Goal: Transaction & Acquisition: Purchase product/service

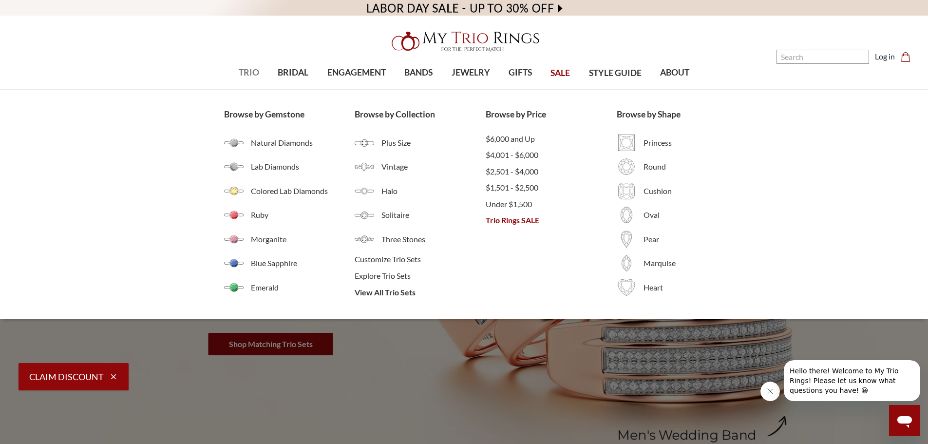
click at [252, 73] on span "TRIO" at bounding box center [249, 72] width 20 height 13
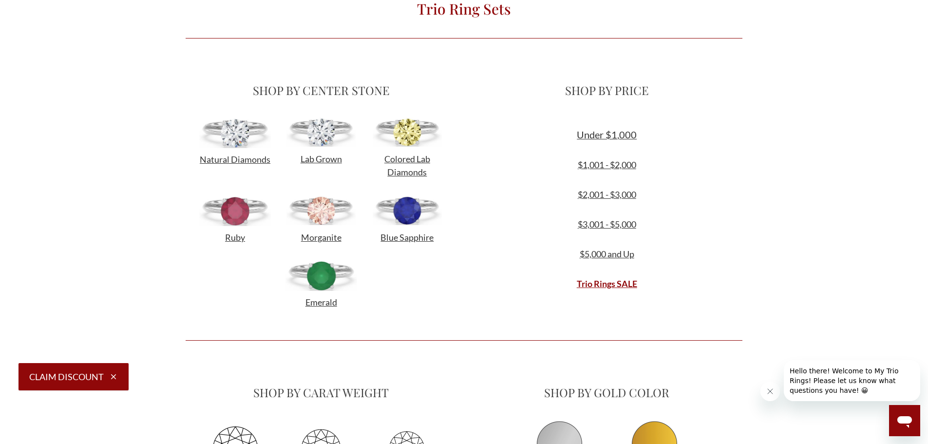
scroll to position [292, 0]
click at [590, 196] on link "$2,001 - $3,000" at bounding box center [607, 195] width 58 height 11
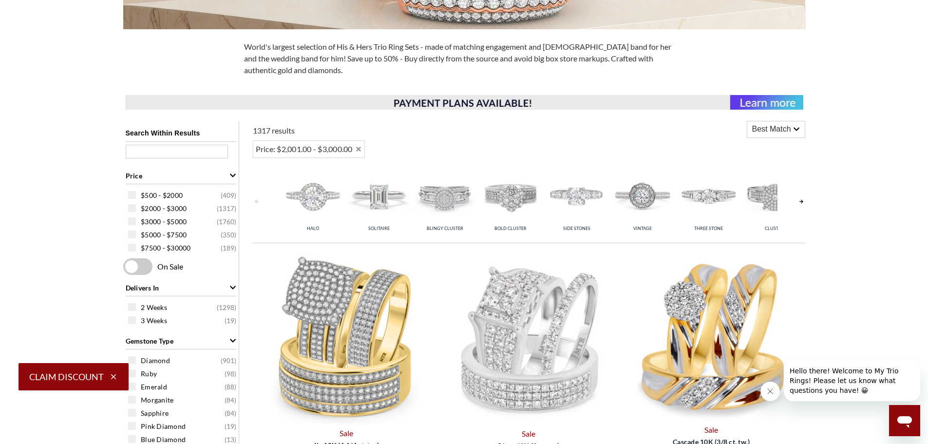
scroll to position [341, 0]
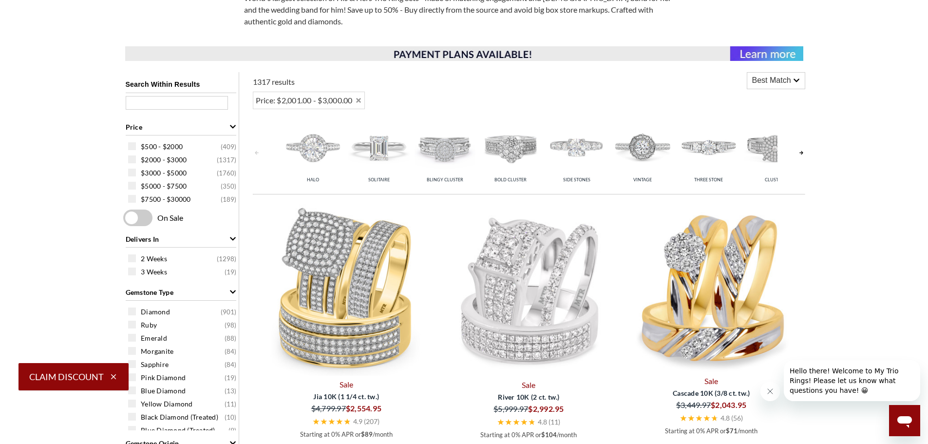
click at [688, 149] on img at bounding box center [708, 146] width 61 height 61
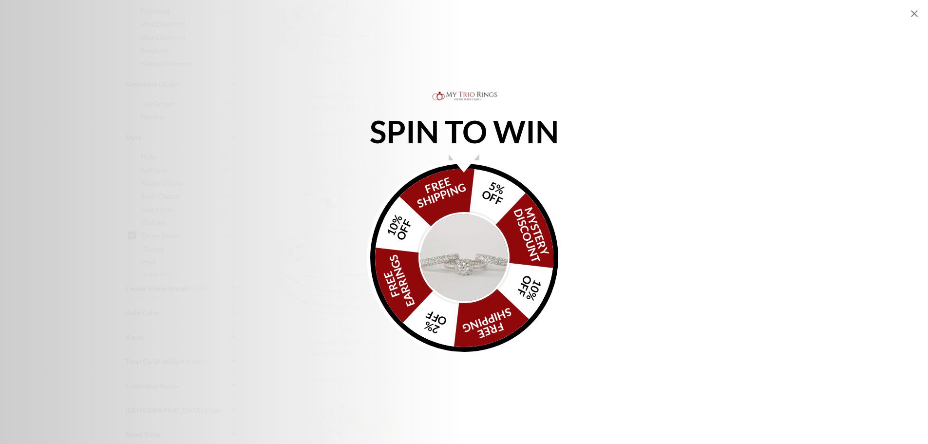
scroll to position [682, 0]
click at [915, 10] on icon "Close popup" at bounding box center [915, 14] width 12 height 12
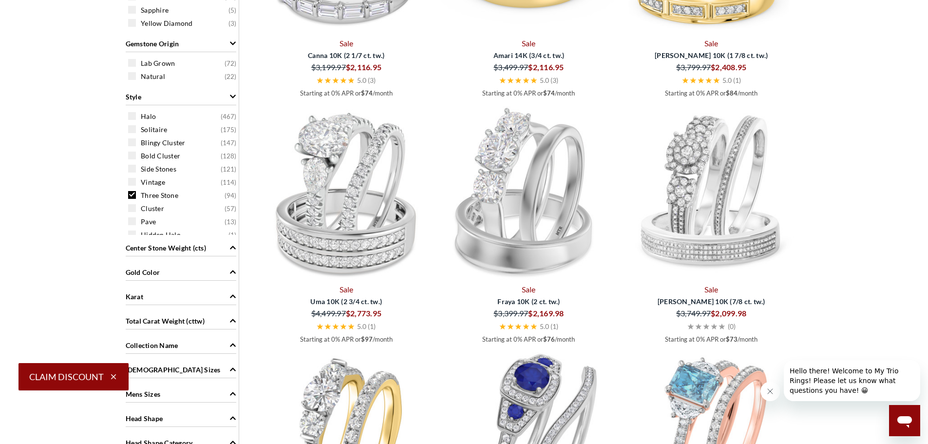
scroll to position [7, 0]
click at [167, 302] on div "Karat" at bounding box center [181, 295] width 111 height 19
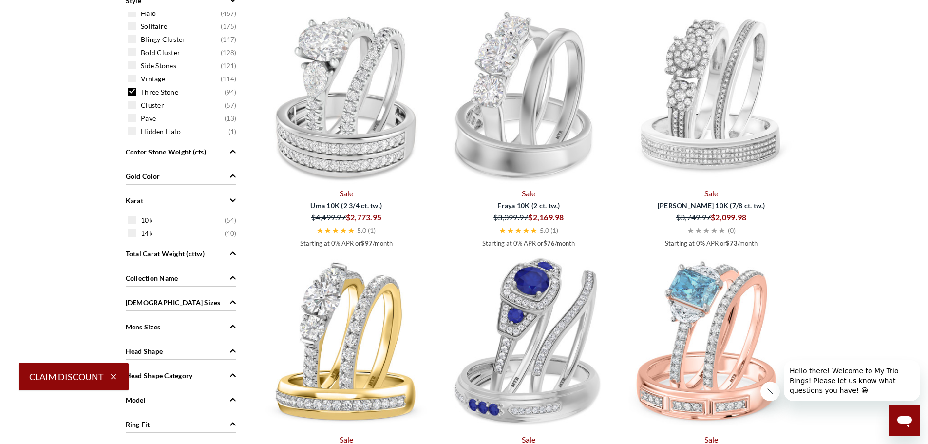
scroll to position [779, 0]
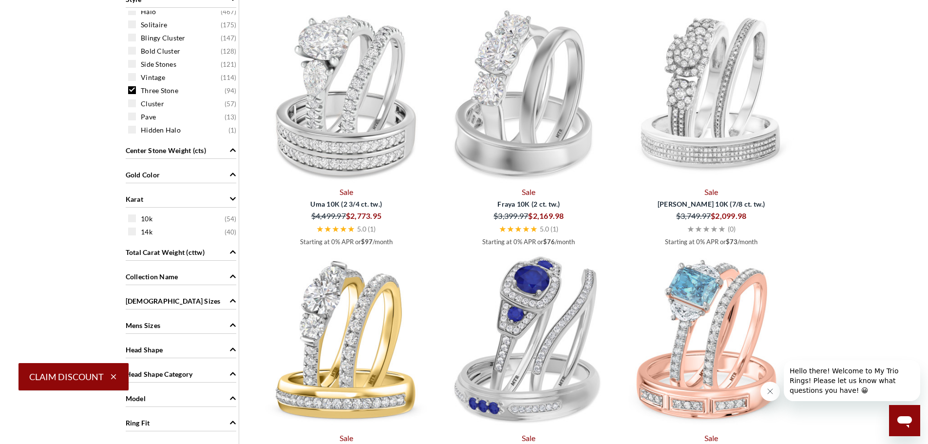
click at [219, 255] on div "Total Carat Weight (cttw)" at bounding box center [181, 251] width 111 height 19
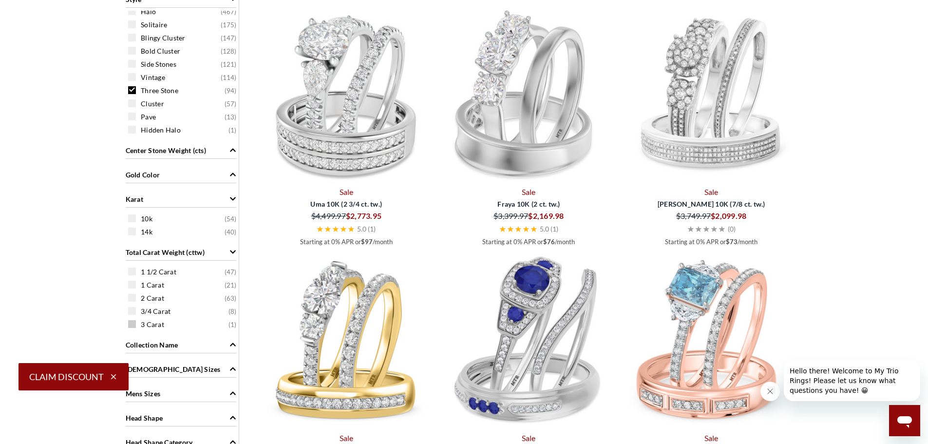
click at [134, 324] on span at bounding box center [132, 324] width 8 height 8
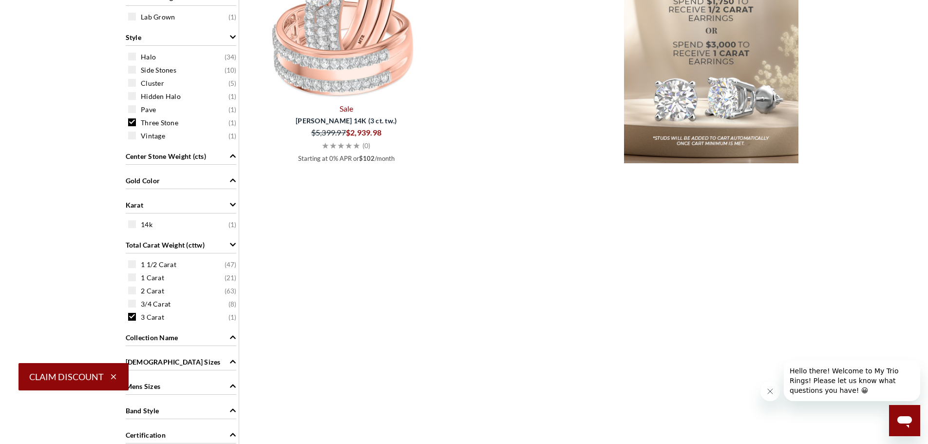
scroll to position [646, 0]
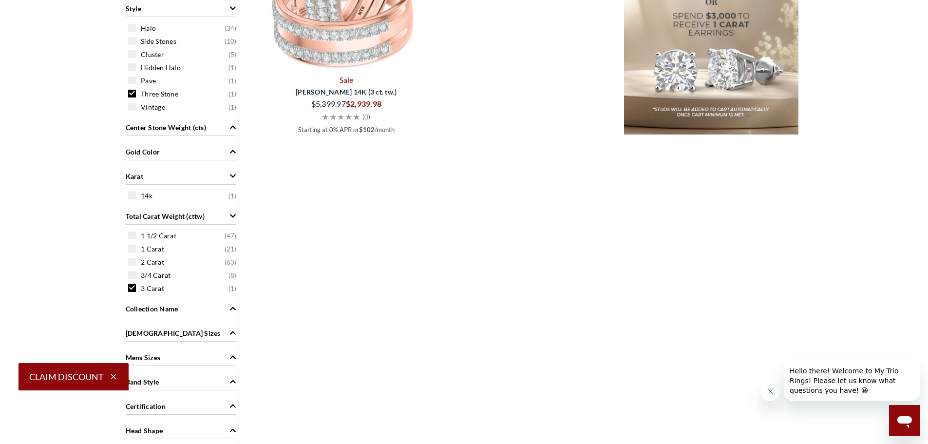
click at [136, 290] on div "3 Carat ( 1 )" at bounding box center [183, 288] width 111 height 11
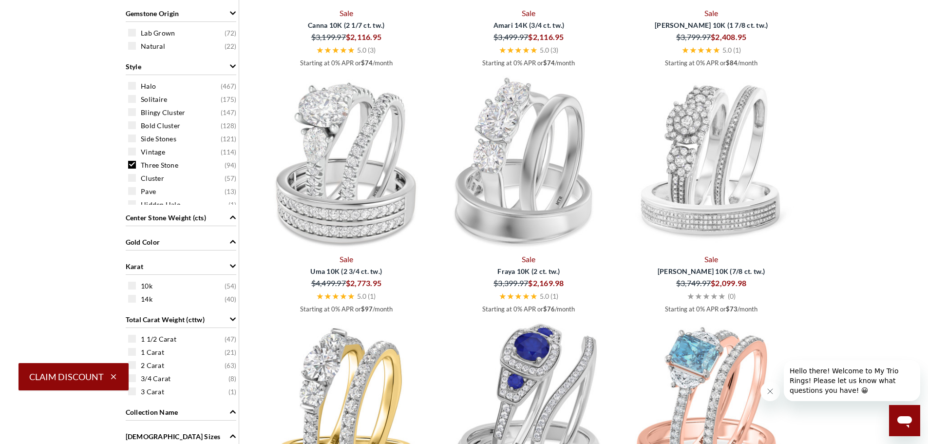
scroll to position [694, 0]
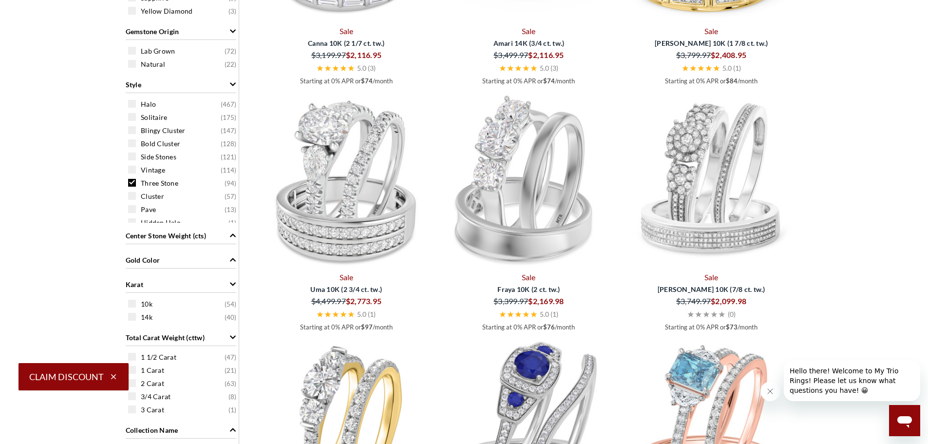
click at [211, 256] on div "Gold Color" at bounding box center [181, 259] width 111 height 19
click at [131, 279] on span at bounding box center [132, 279] width 8 height 8
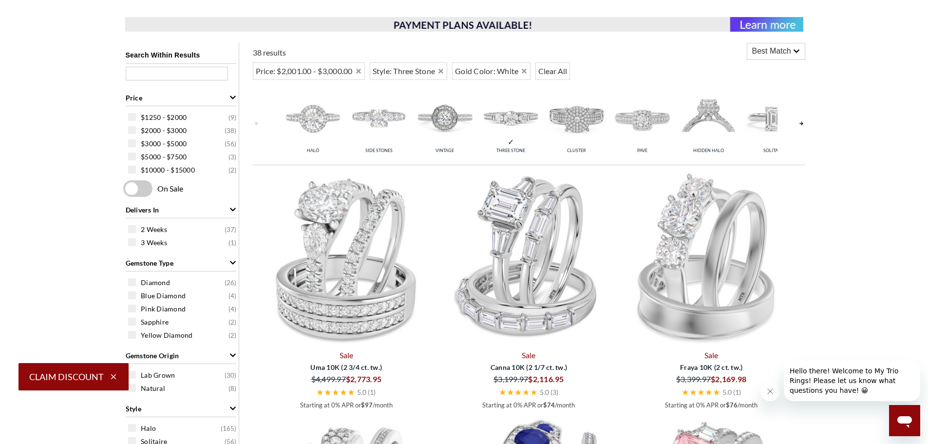
scroll to position [353, 0]
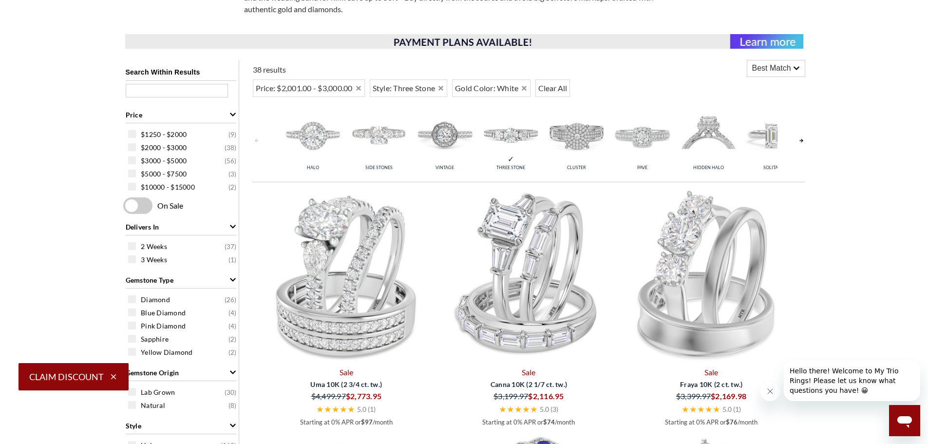
click at [747, 74] on div "Best Match" at bounding box center [775, 68] width 57 height 16
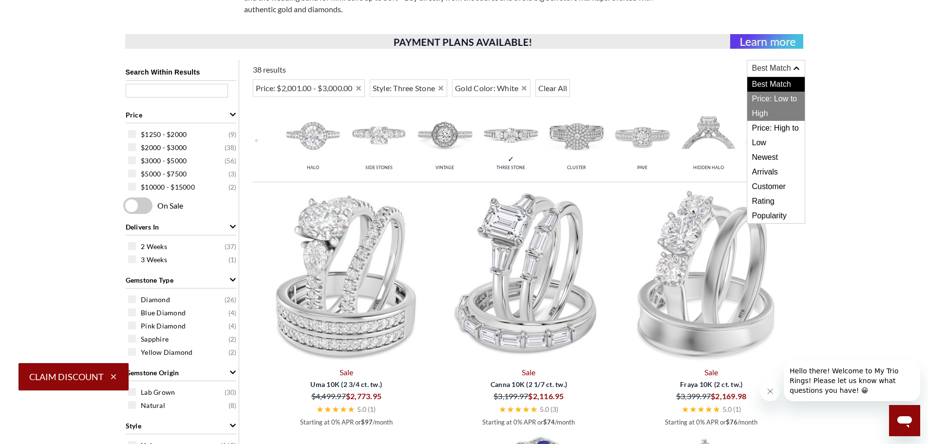
click at [755, 101] on span "Price: Low to High" at bounding box center [775, 106] width 57 height 29
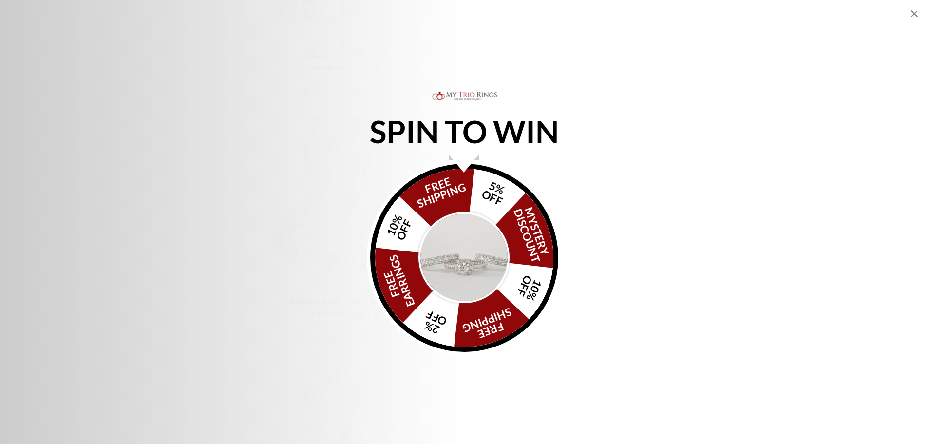
scroll to position [2010, 0]
click at [594, 228] on div "SPIN TO WIN FREE SHIPPING 5% OFF Mystery Discount 10% OFF FREE SHIPPING 2% OFF …" at bounding box center [464, 222] width 928 height 266
click at [420, 362] on div "SPIN TO WIN FREE SHIPPING 5% OFF Mystery Discount 10% OFF FREE SHIPPING 2% OFF …" at bounding box center [464, 222] width 928 height 444
click at [916, 14] on icon "Close popup" at bounding box center [915, 14] width 12 height 12
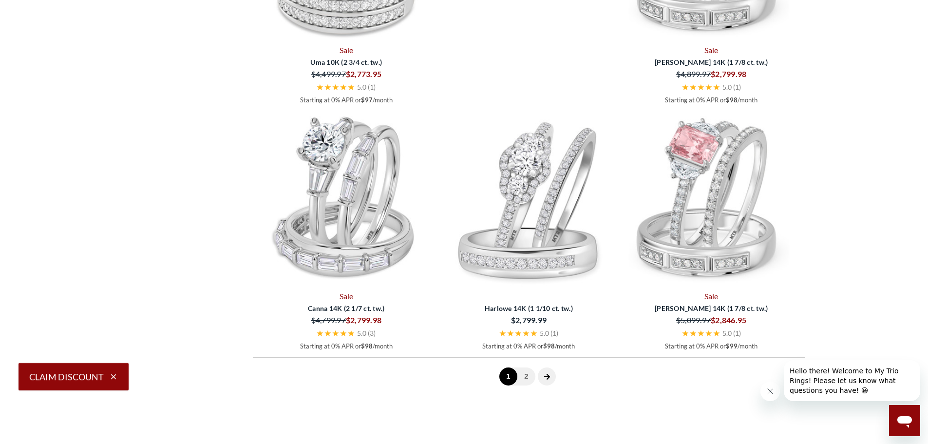
scroll to position [2692, 0]
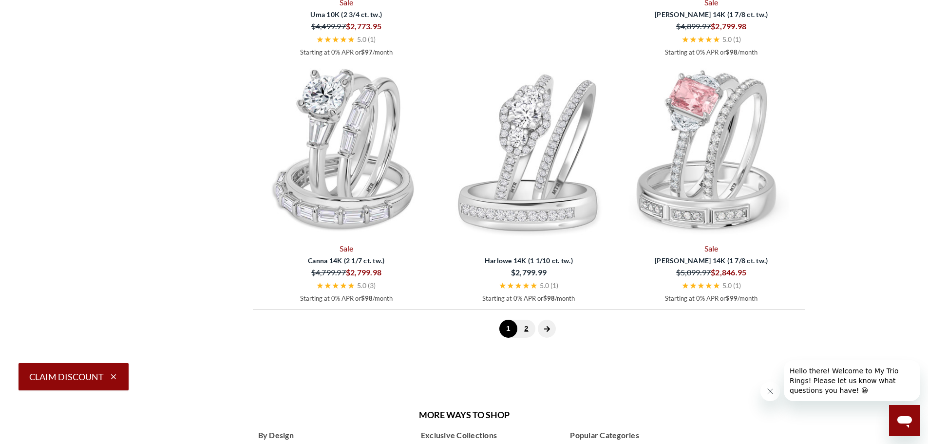
click at [528, 330] on link "2" at bounding box center [526, 329] width 18 height 18
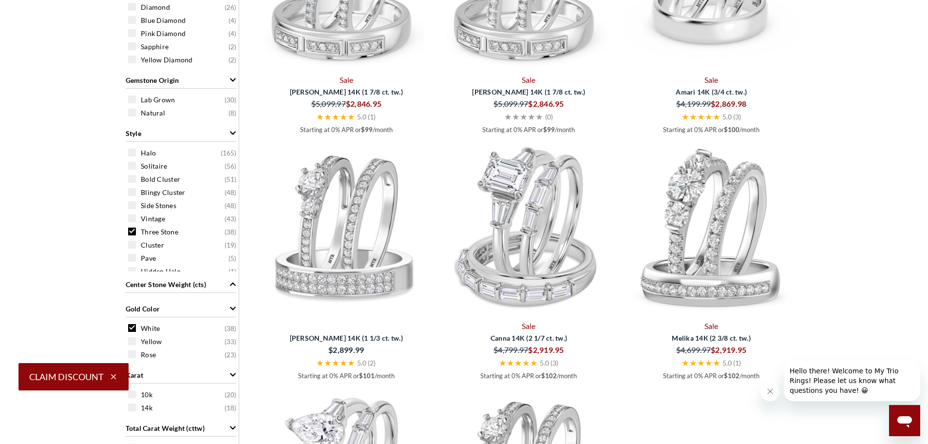
scroll to position [304, 0]
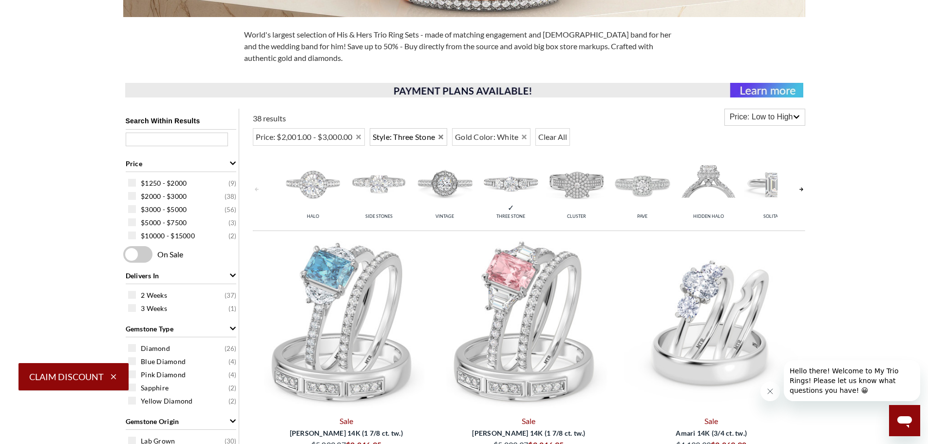
click at [443, 136] on icon "Remove Three Stone" at bounding box center [440, 136] width 5 height 5
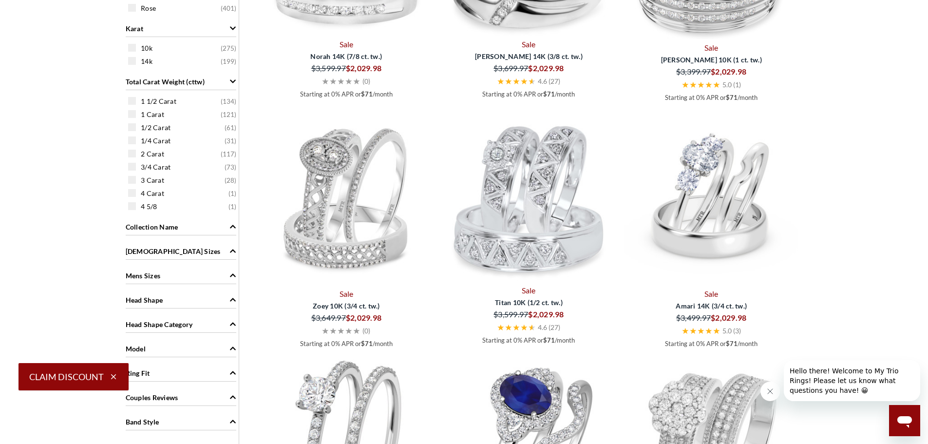
scroll to position [889, 0]
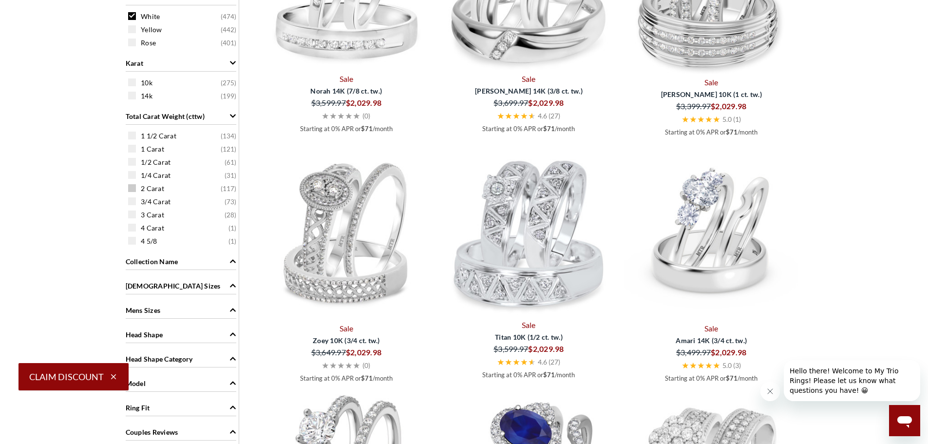
click at [136, 190] on div "2 Carat ( 117 )" at bounding box center [183, 188] width 111 height 11
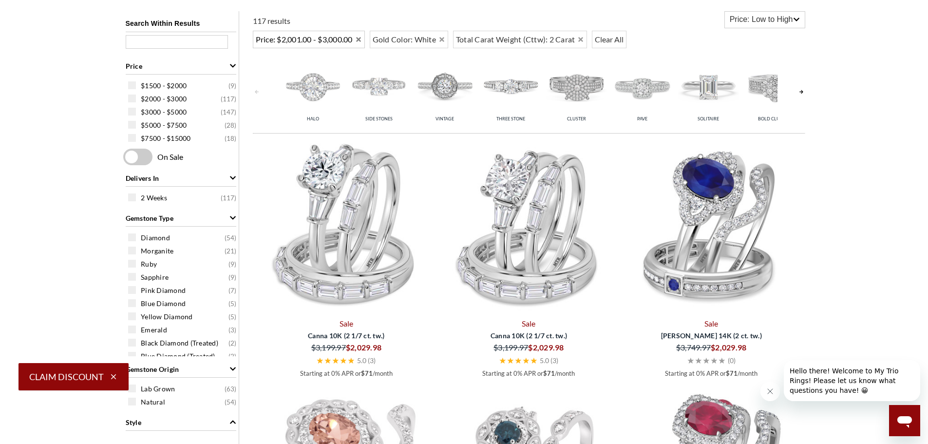
click at [359, 40] on icon "Remove Price: $2,001.00 - $3,000.00" at bounding box center [358, 39] width 7 height 7
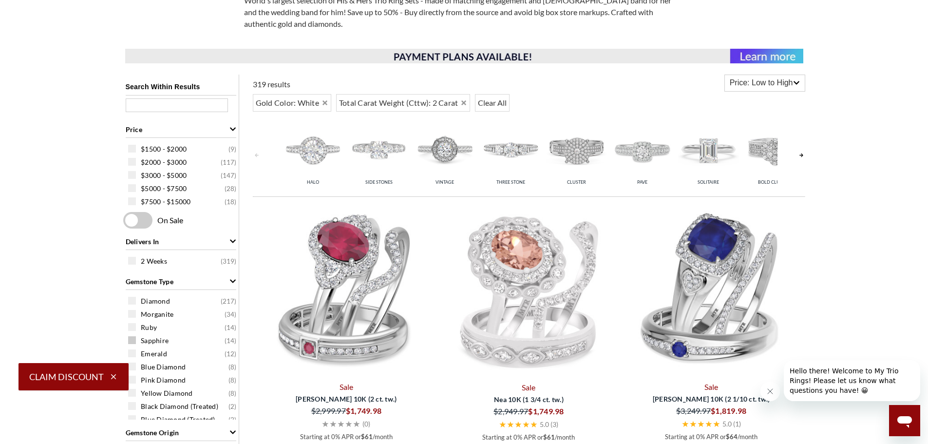
scroll to position [402, 0]
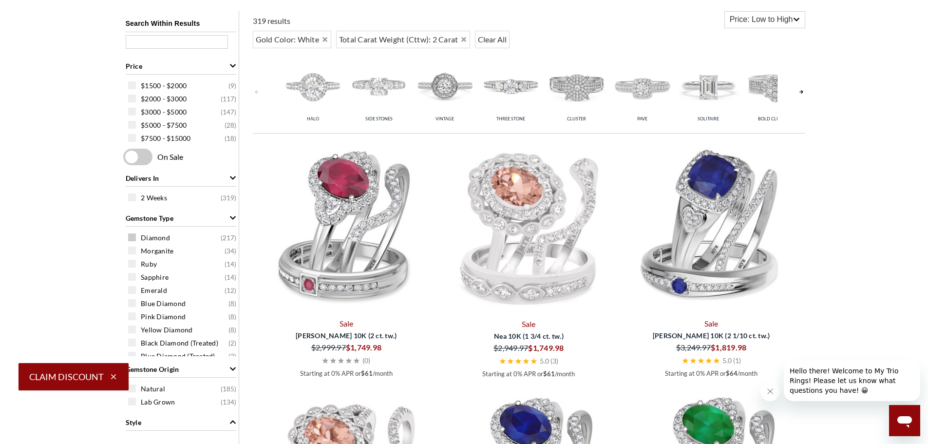
click at [132, 237] on span at bounding box center [132, 237] width 8 height 8
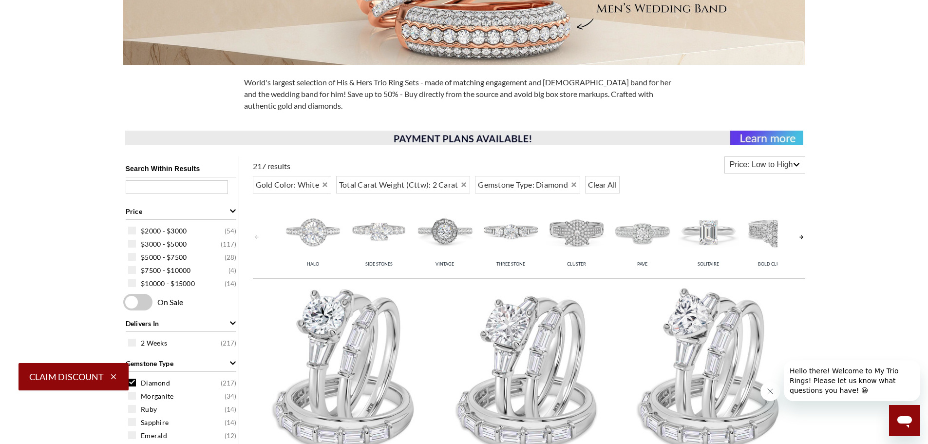
scroll to position [256, 0]
click at [781, 166] on span "Price: Low to High" at bounding box center [761, 166] width 63 height 12
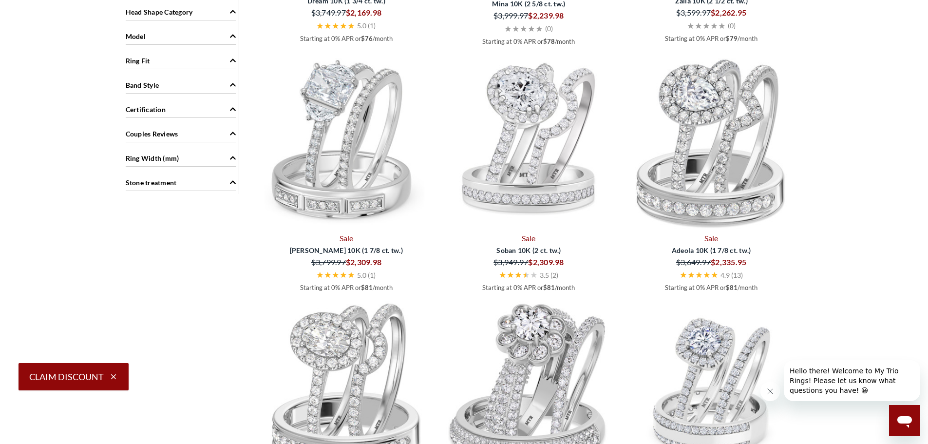
scroll to position [1230, 0]
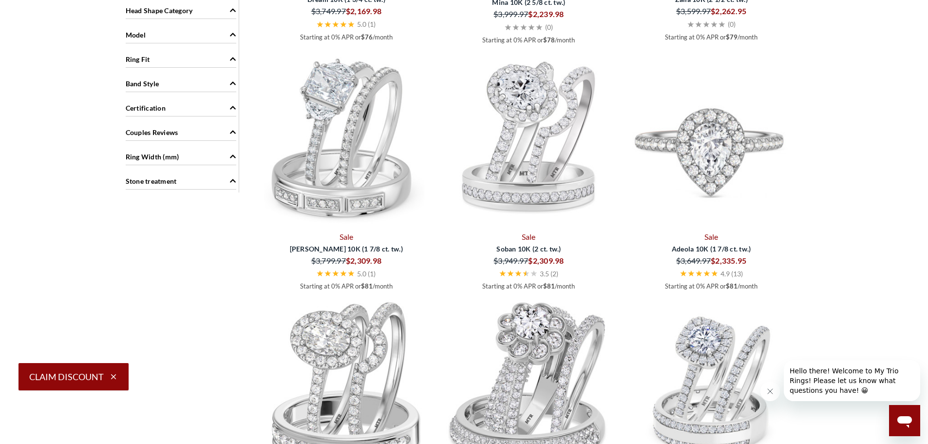
click at [720, 203] on img at bounding box center [711, 140] width 175 height 175
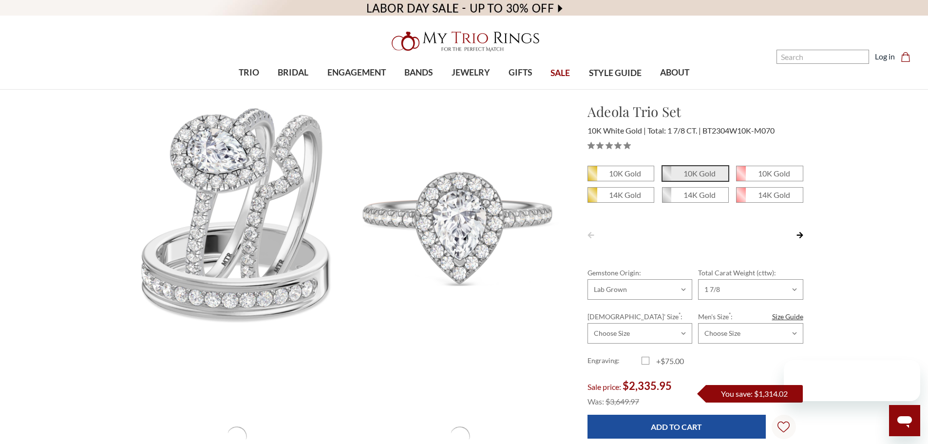
scroll to position [0, 24]
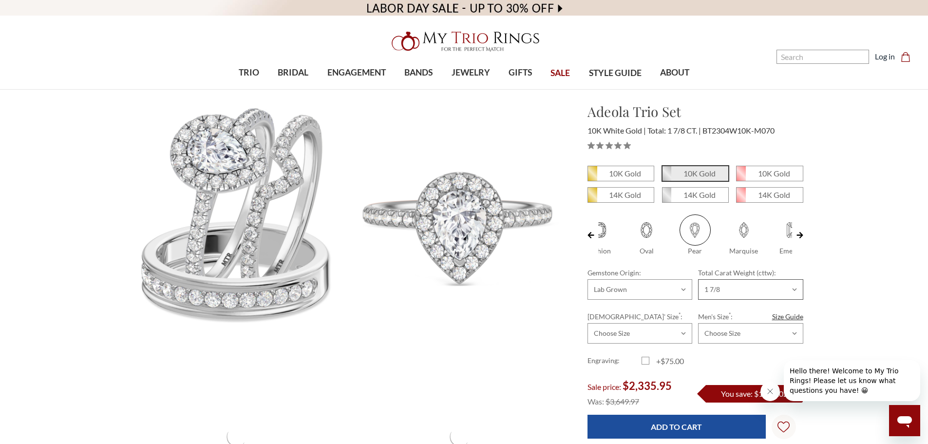
click at [726, 290] on select "Choose Options 1 1/2 1 2/3 1 7/8 2 1/5 2 1/4 3 7/8 4 5 1/8 5 1/7 5 1/5" at bounding box center [750, 289] width 105 height 20
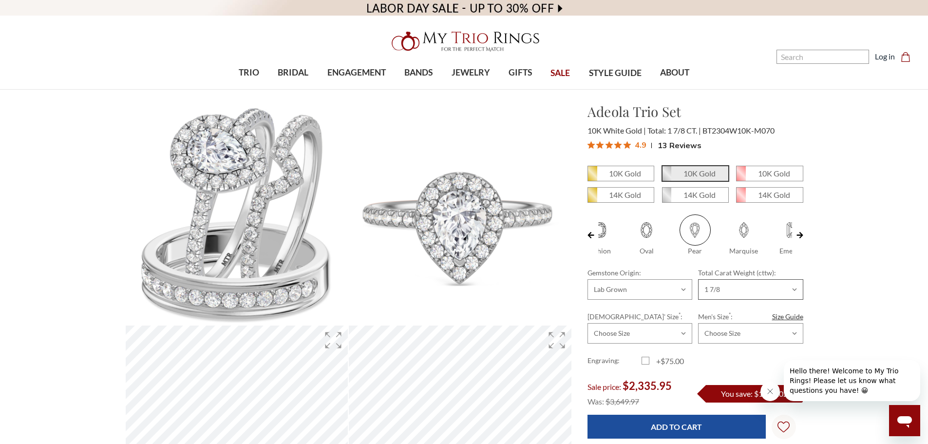
select select "19489980"
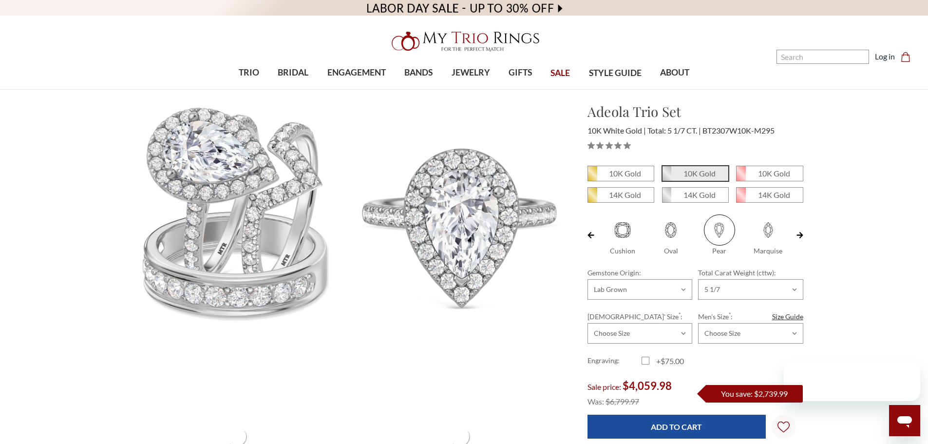
scroll to position [0, 24]
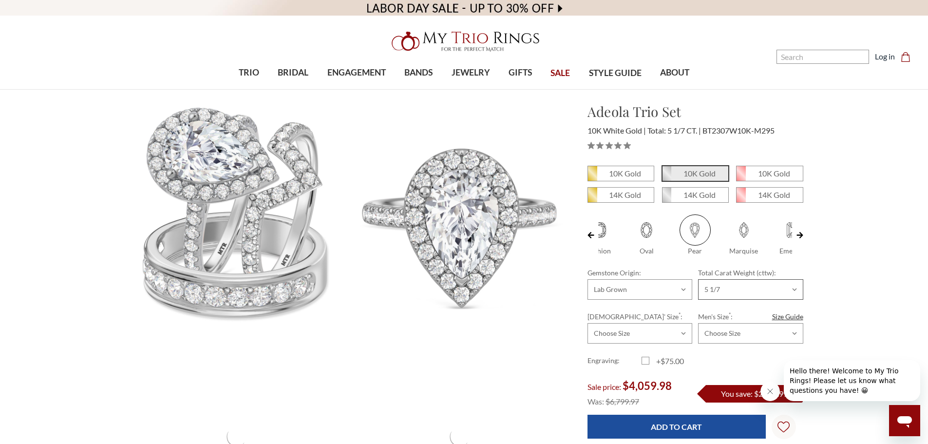
click at [730, 287] on select "Choose Options 1 1/2 1 2/3 1 7/8 2 1/5 2 1/4 3 7/8 4 5 1/8 5 1/7 5 1/5" at bounding box center [750, 289] width 105 height 20
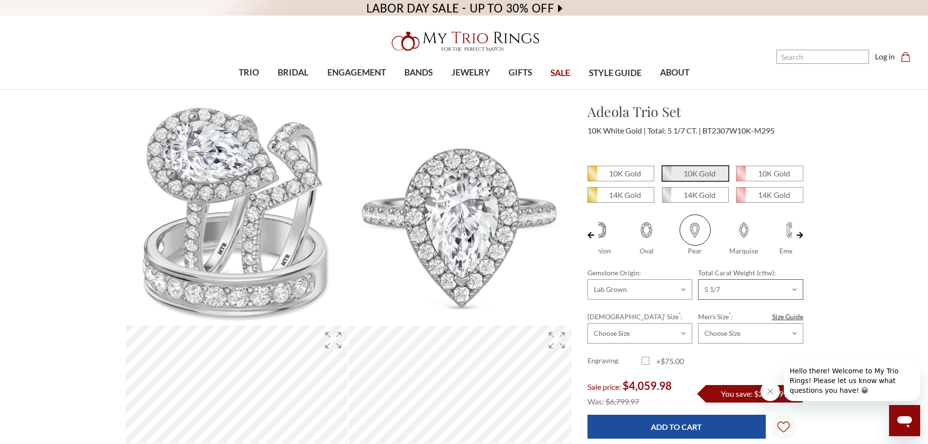
select select "19521289"
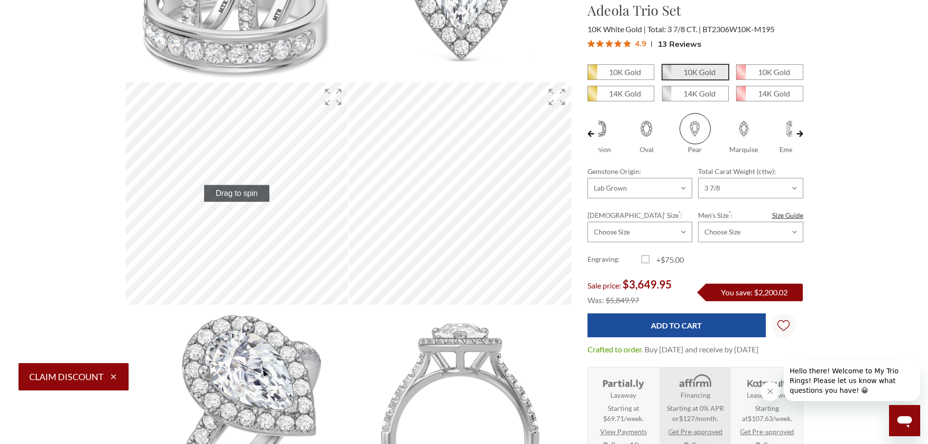
scroll to position [244, 0]
click at [617, 230] on select "Choose Size 3.00 3.25 3.50 3.75 4.00 4.25 4.50 4.75 5.00 5.25 5.50 5.75 6.00 6.…" at bounding box center [640, 232] width 105 height 20
select select "19510718"
click at [588, 222] on select "Choose Size 3.00 3.25 3.50 3.75 4.00 4.25 4.50 4.75 5.00 5.25 5.50 5.75 6.00 6.…" at bounding box center [640, 232] width 105 height 20
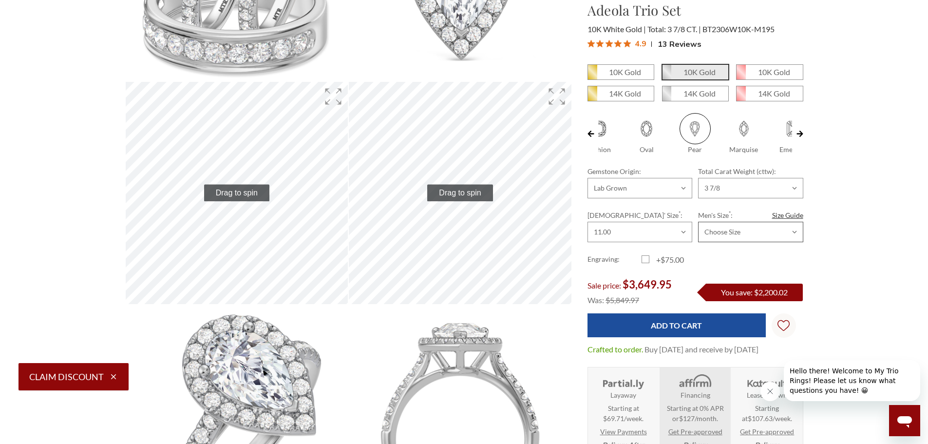
click at [725, 223] on select "Choose Size 6.00 6.25 6.50 6.75 7.00 7.25 7.50 7.75 8.00 8.25 8.50 8.75 9.00 9.…" at bounding box center [750, 232] width 105 height 20
select select "19510747"
click at [698, 222] on select "Choose Size 6.00 6.25 6.50 6.75 7.00 7.25 7.50 7.75 8.00 8.25 8.50 8.75 9.00 9.…" at bounding box center [750, 232] width 105 height 20
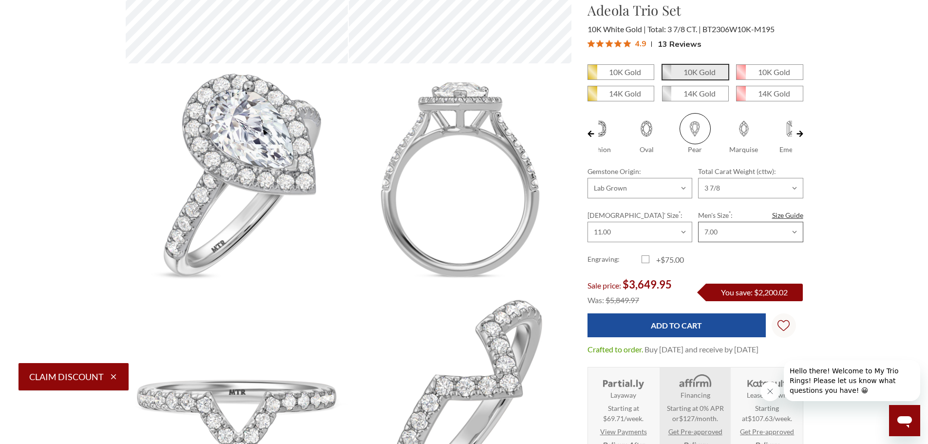
scroll to position [487, 0]
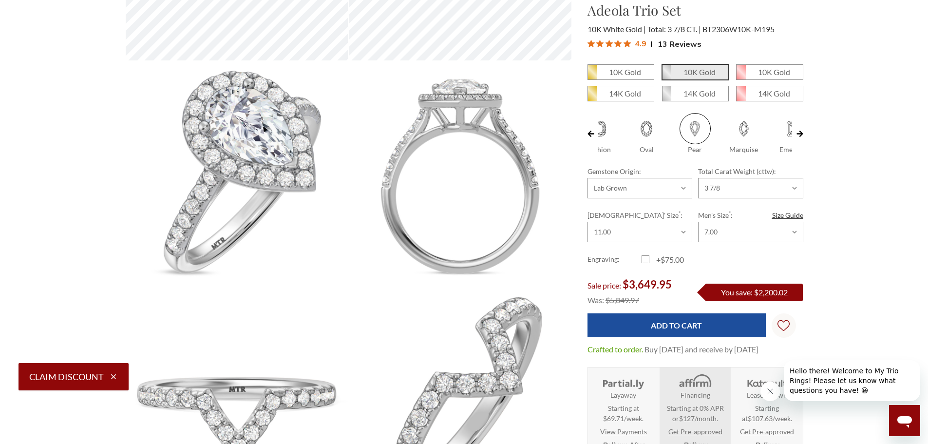
click at [646, 258] on label "+$75.00" at bounding box center [669, 260] width 54 height 12
click at [646, 261] on input "+$75.00" at bounding box center [646, 261] width 0 height 0
checkbox input "true"
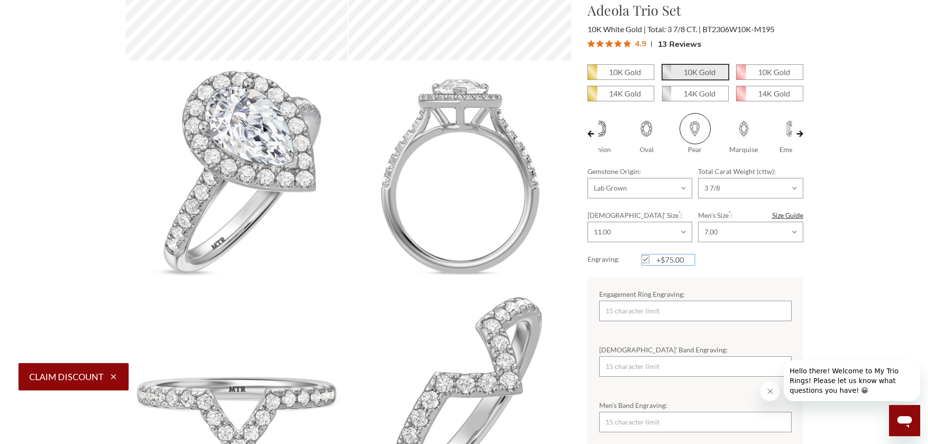
scroll to position [0, 0]
click at [648, 307] on input "Engagement Ring Engraving:" at bounding box center [695, 311] width 192 height 20
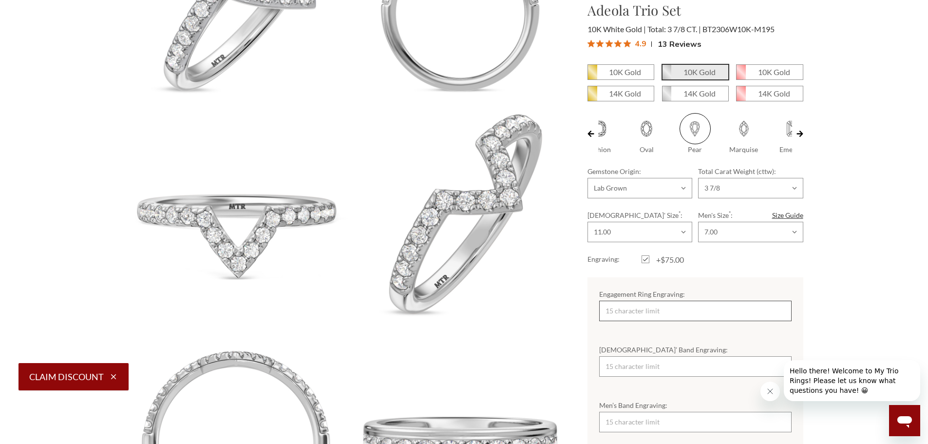
scroll to position [682, 0]
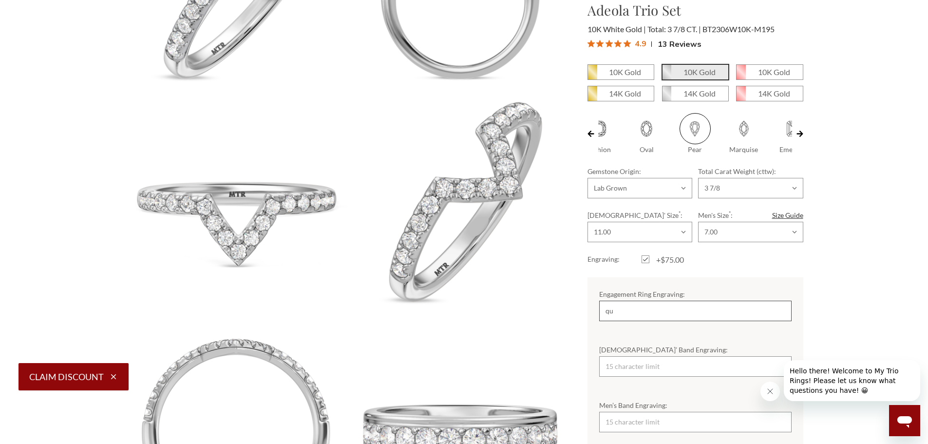
type input "q"
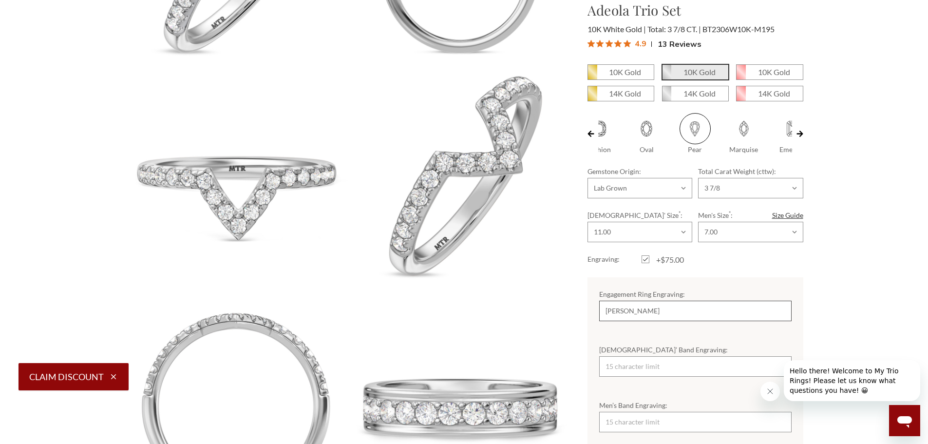
scroll to position [731, 0]
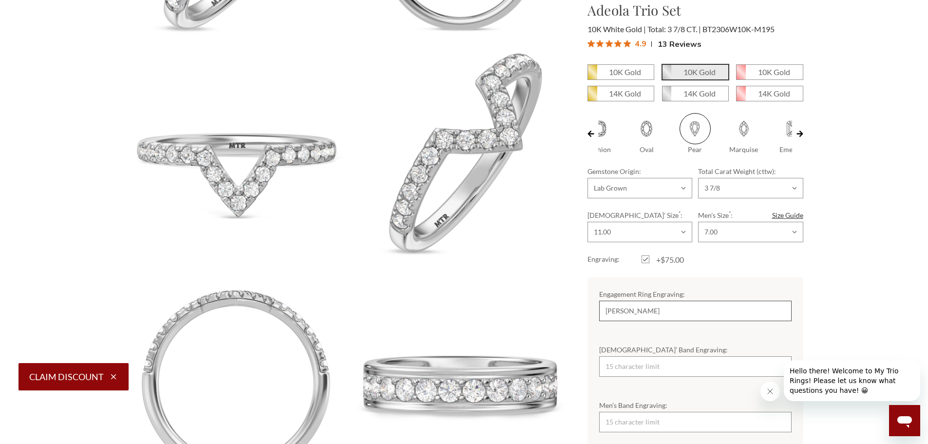
type input "[PERSON_NAME]"
click at [633, 415] on input "Men’s Band Engraving:" at bounding box center [695, 422] width 192 height 20
click at [613, 423] on input "MrTucker" at bounding box center [695, 422] width 192 height 20
click at [614, 422] on input "MrTucker" at bounding box center [695, 422] width 192 height 20
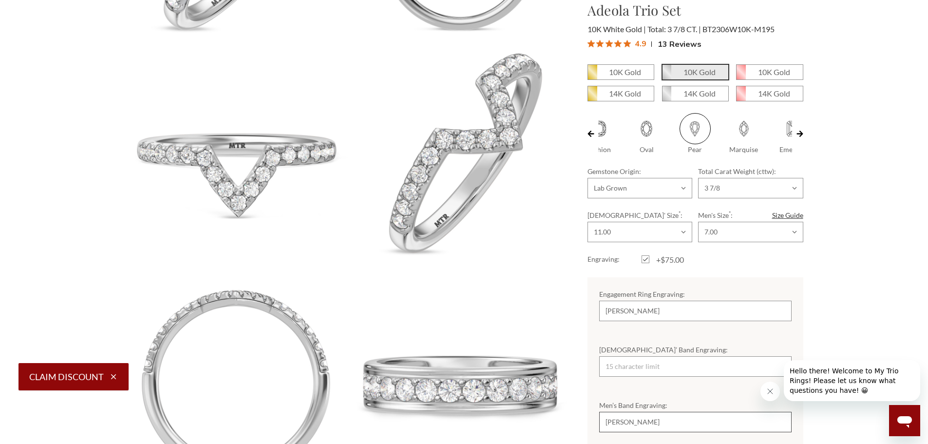
type input "[PERSON_NAME]"
click at [655, 371] on input "[DEMOGRAPHIC_DATA]’ Band Engraving:" at bounding box center [695, 366] width 192 height 20
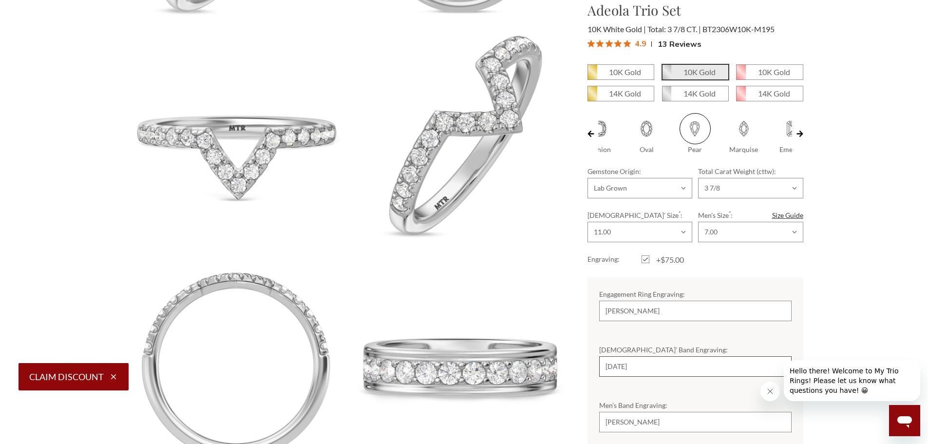
scroll to position [779, 0]
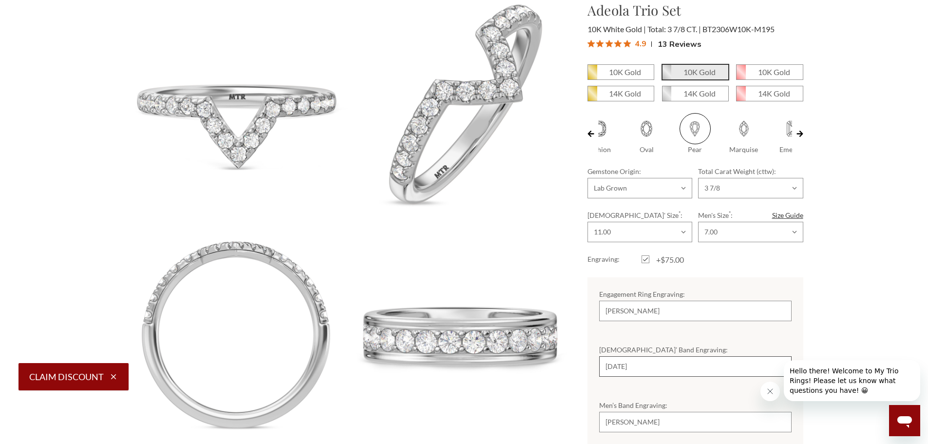
type input "[DATE]"
click at [647, 418] on input "[PERSON_NAME]" at bounding box center [695, 422] width 192 height 20
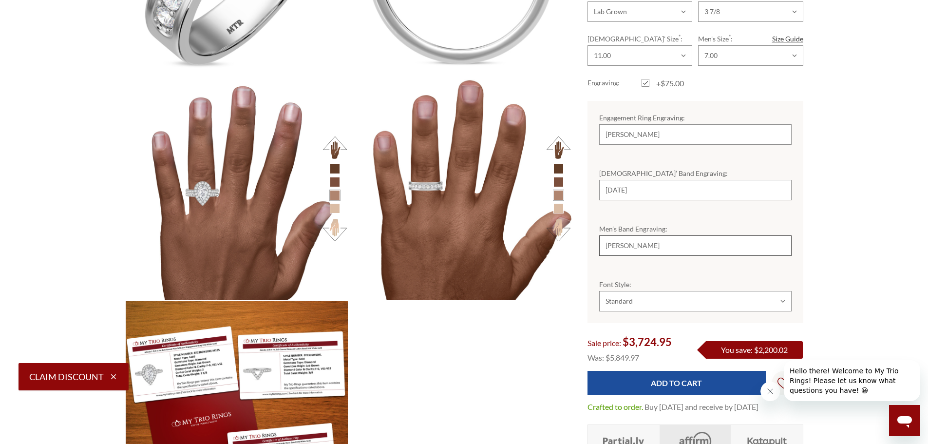
scroll to position [1364, 0]
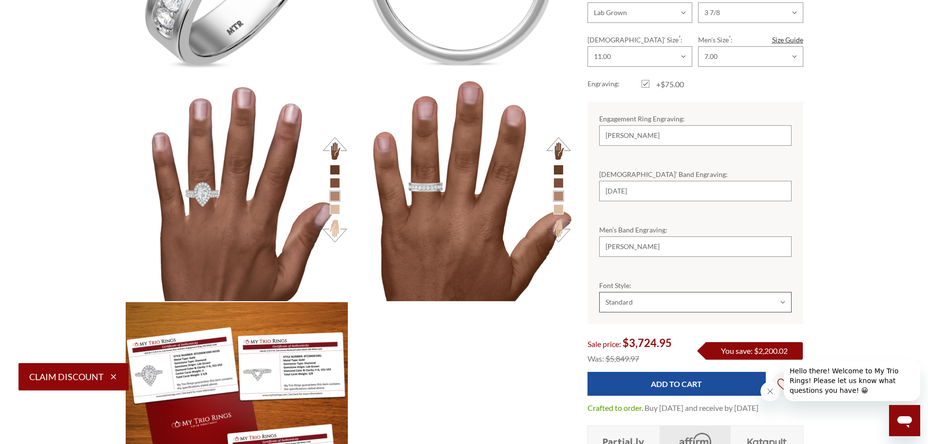
click at [628, 294] on select "Choose Options Standard Cursive" at bounding box center [695, 302] width 192 height 20
select select "19510530"
click at [599, 292] on select "Choose Options Standard Cursive" at bounding box center [695, 302] width 192 height 20
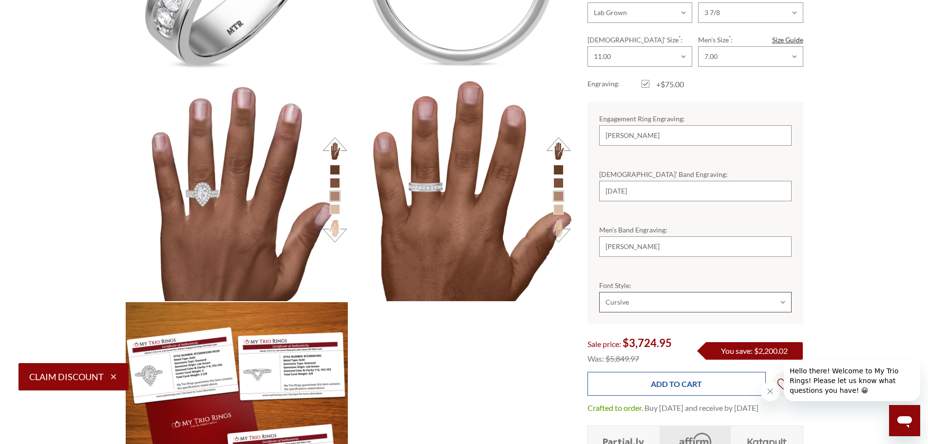
scroll to position [0, 0]
click at [594, 372] on input "Add to Cart" at bounding box center [677, 384] width 178 height 24
type input "Add to Cart"
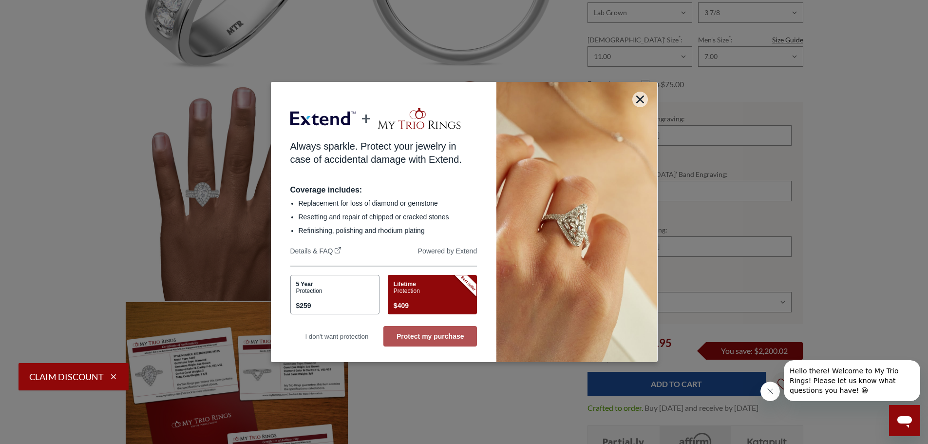
click at [417, 342] on button "Protect my purchase" at bounding box center [430, 336] width 94 height 20
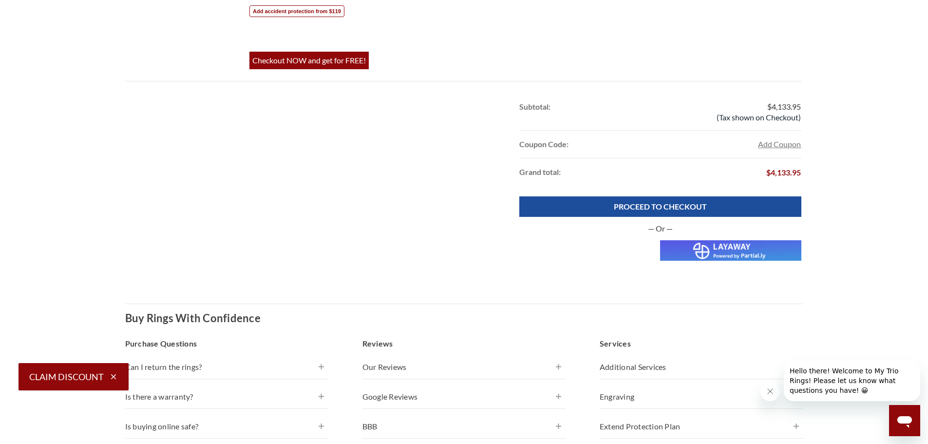
scroll to position [828, 0]
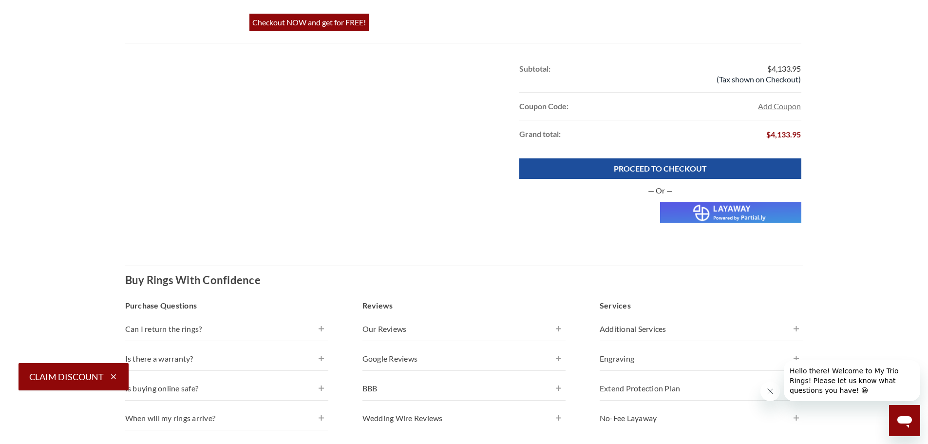
click at [749, 210] on img at bounding box center [730, 212] width 141 height 20
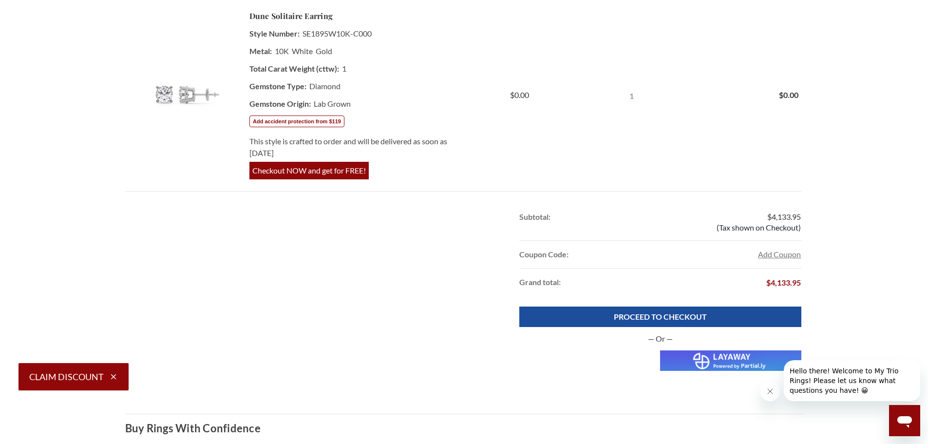
scroll to position [682, 0]
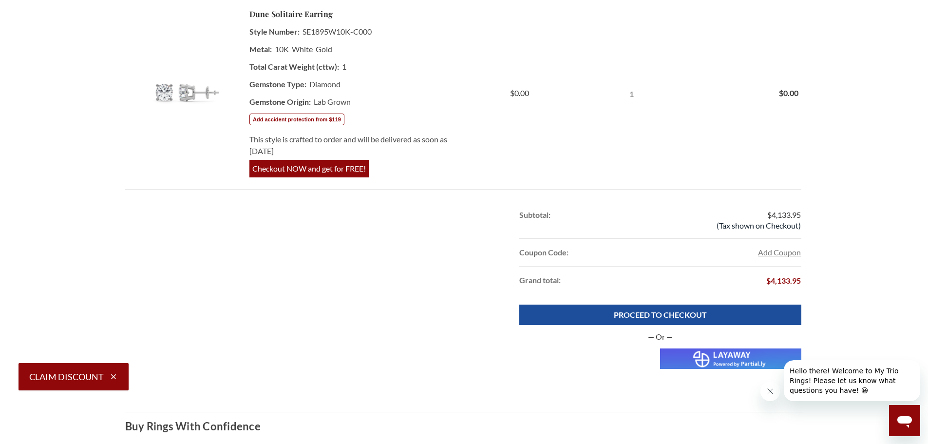
click at [739, 361] on img at bounding box center [730, 358] width 141 height 20
